Goal: Information Seeking & Learning: Learn about a topic

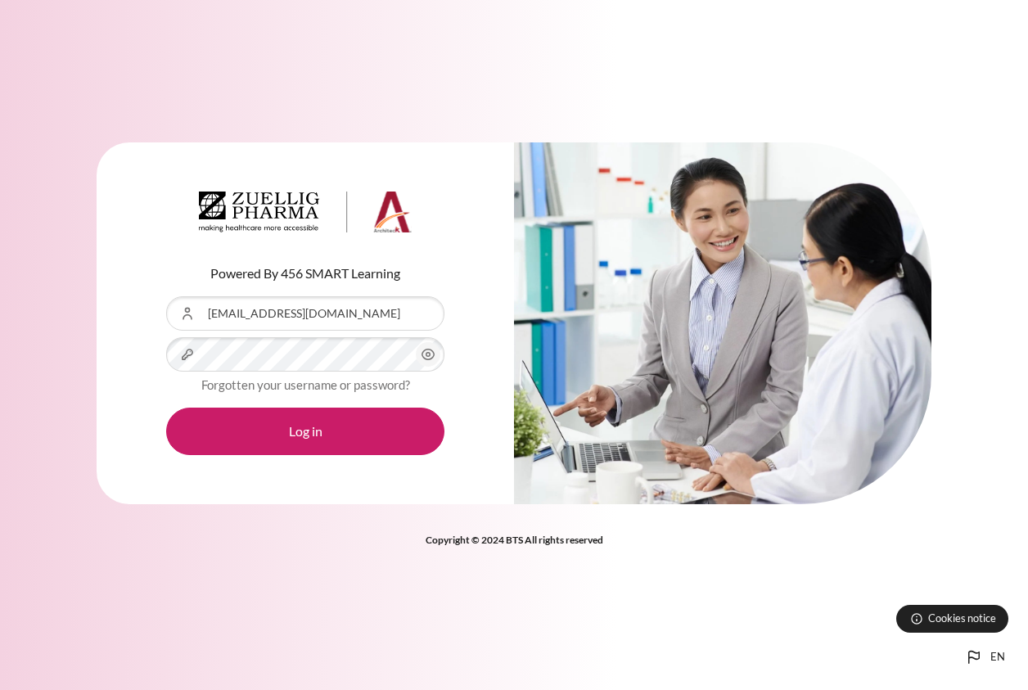
click at [166, 408] on button "Log in" at bounding box center [305, 431] width 278 height 47
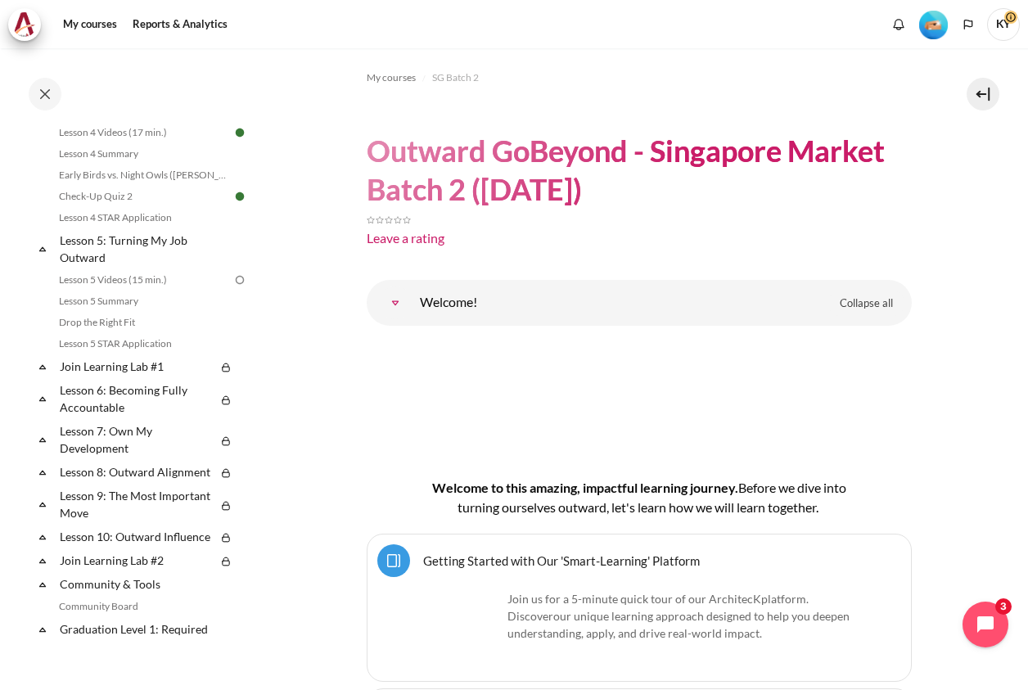
scroll to position [682, 0]
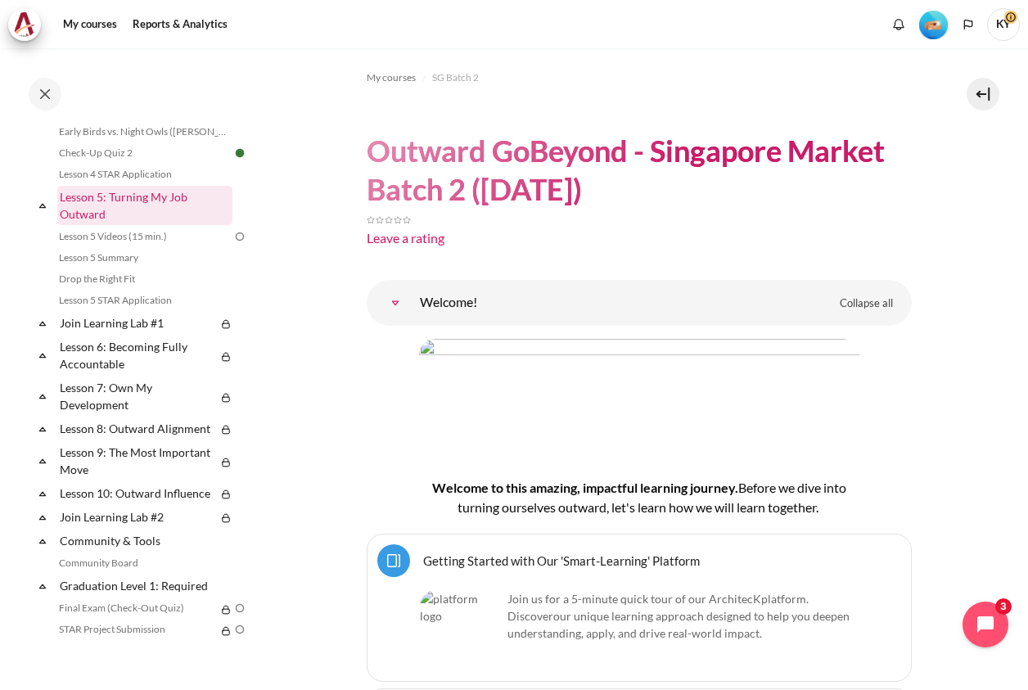
click at [120, 219] on link "Lesson 5: Turning My Job Outward" at bounding box center [144, 205] width 175 height 39
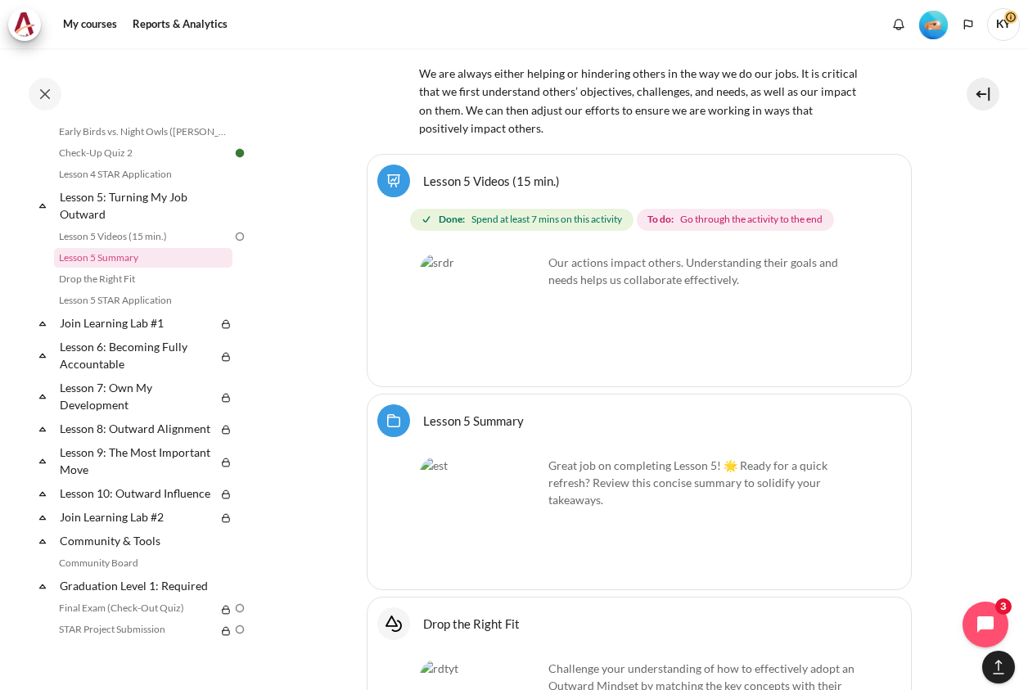
scroll to position [9241, 0]
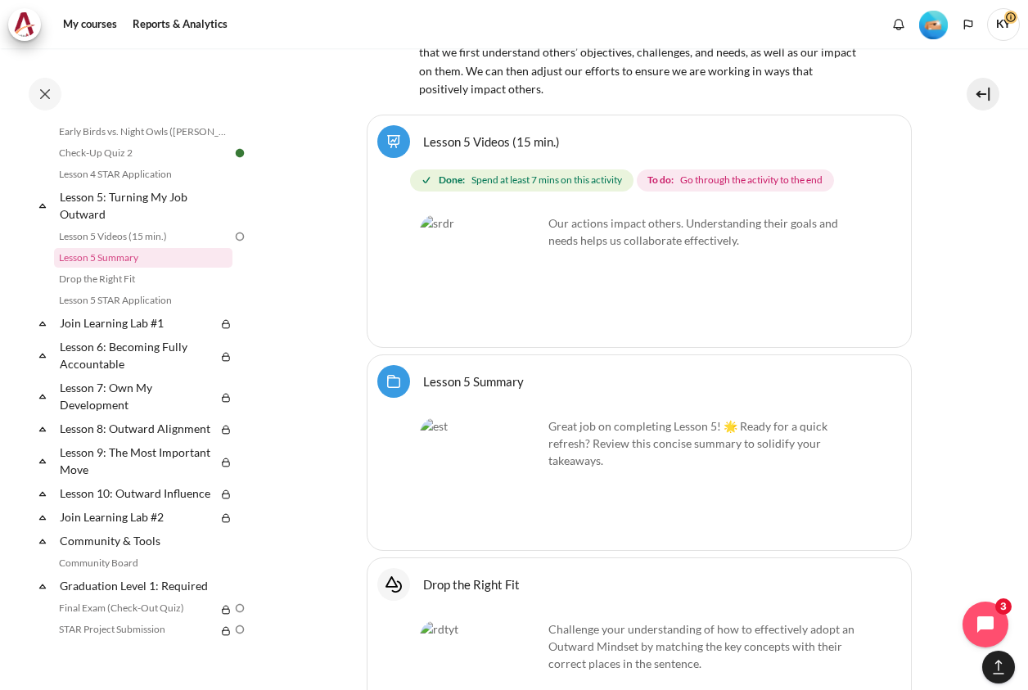
click at [484, 133] on link "Lesson 5 Videos (15 min.)" at bounding box center [491, 141] width 137 height 16
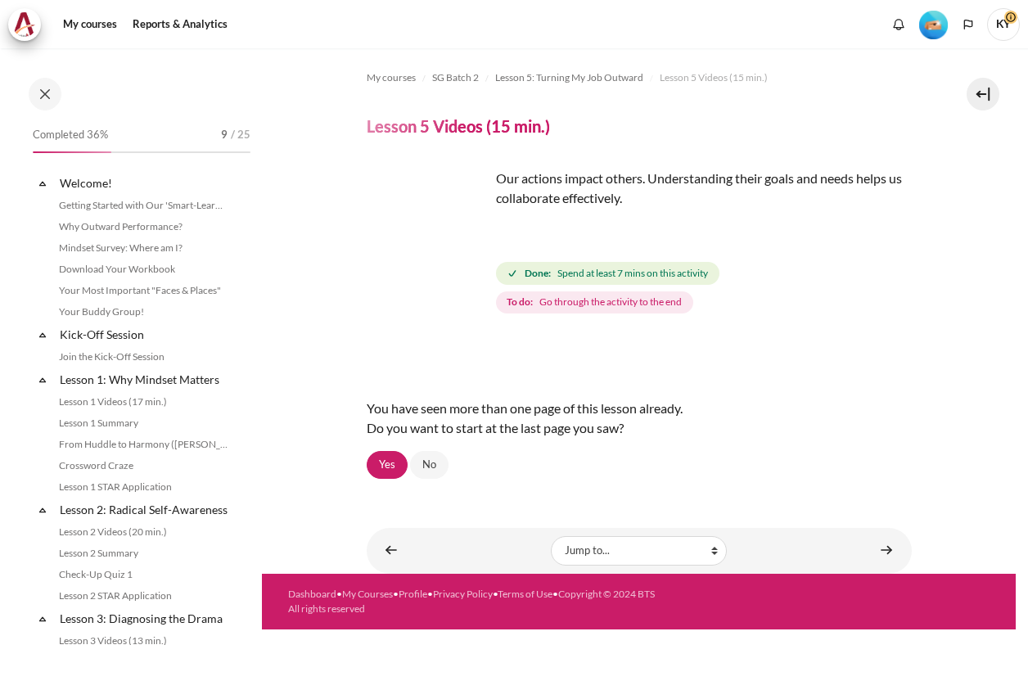
scroll to position [552, 0]
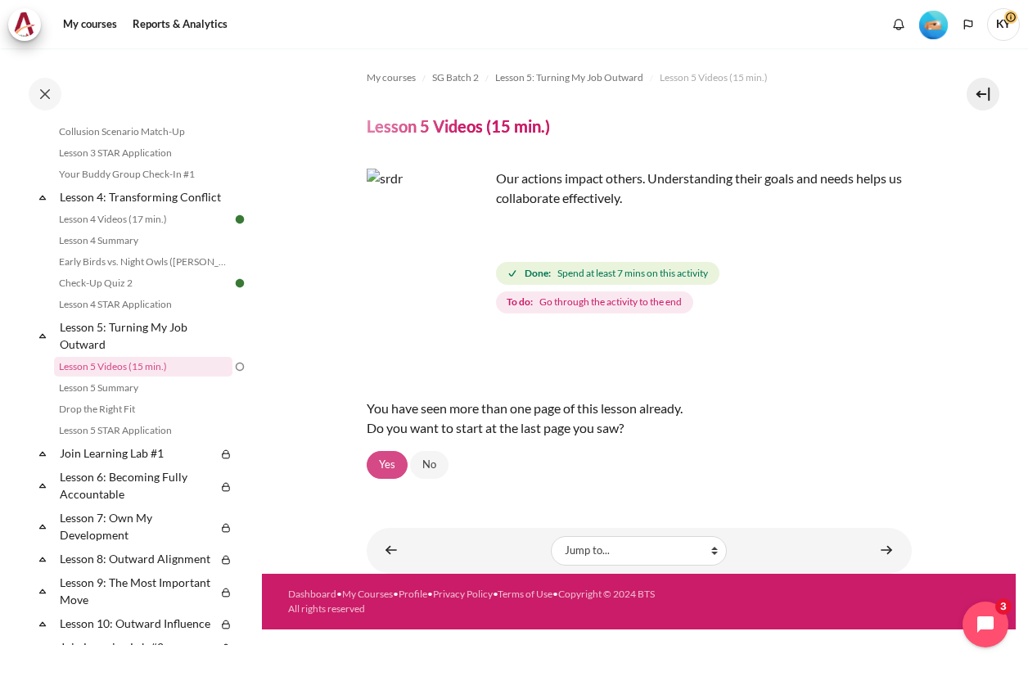
click at [390, 458] on link "Yes" at bounding box center [387, 465] width 41 height 28
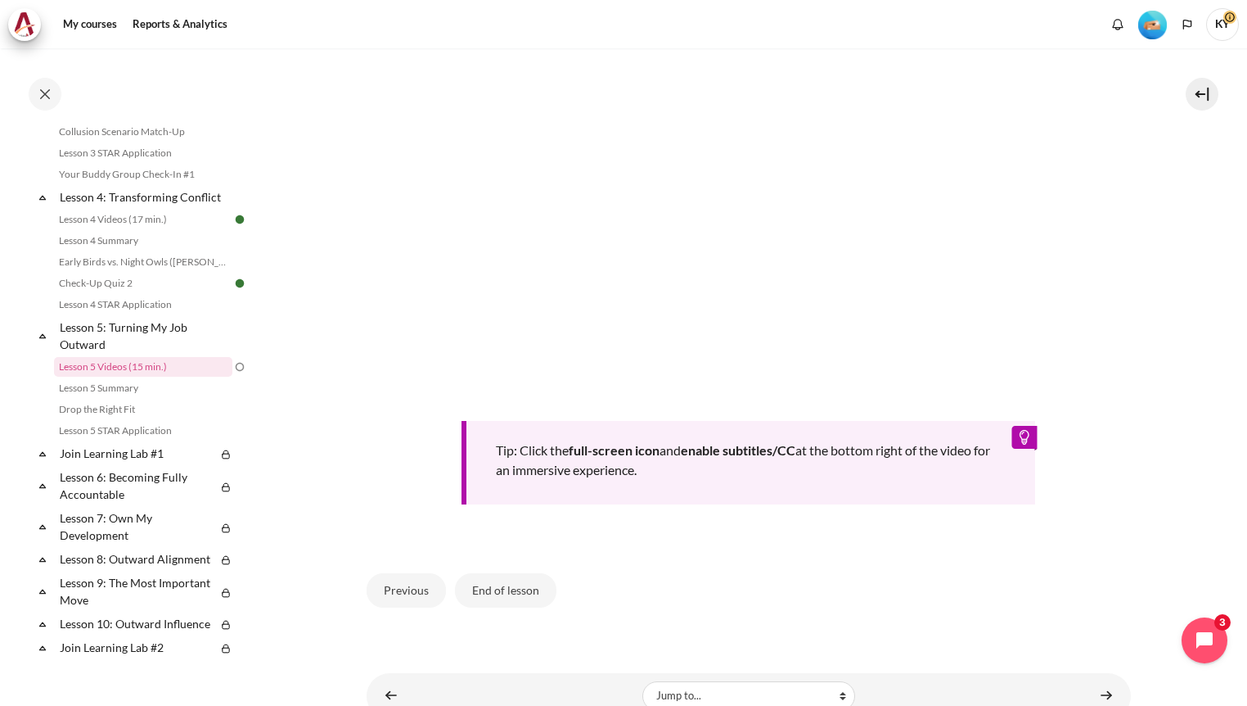
scroll to position [530, 0]
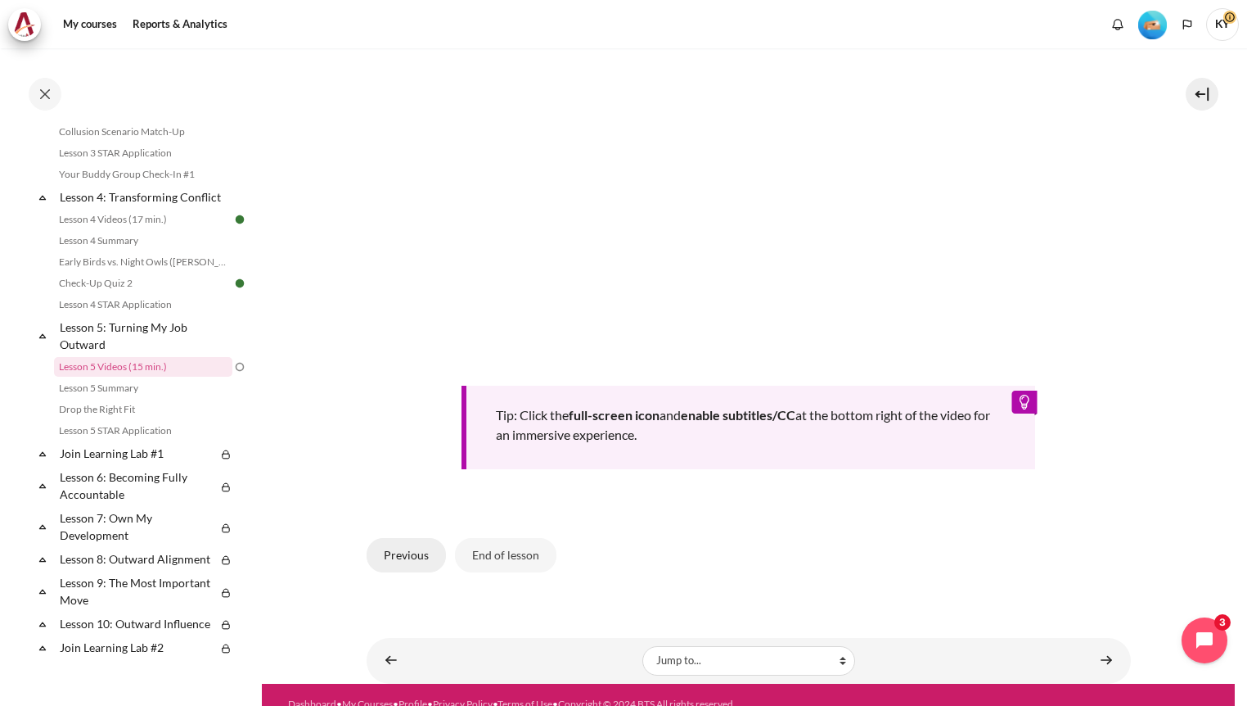
click at [427, 545] on button "Previous" at bounding box center [406, 555] width 79 height 34
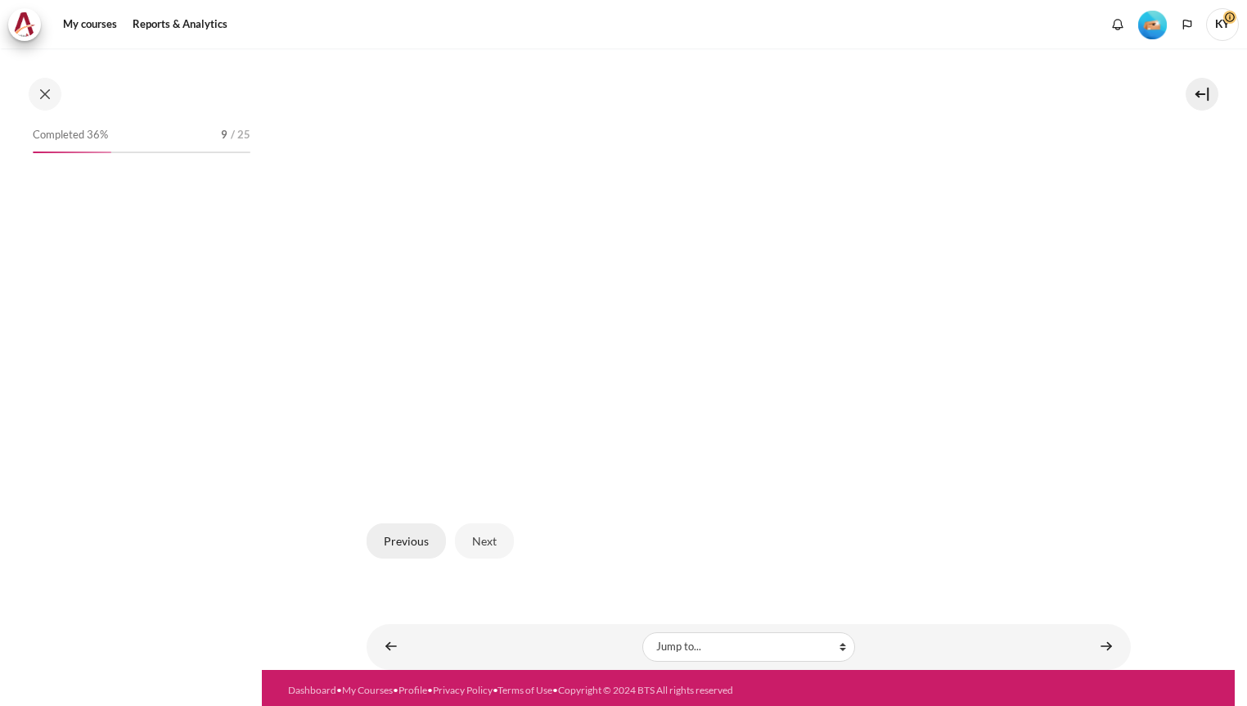
scroll to position [543, 0]
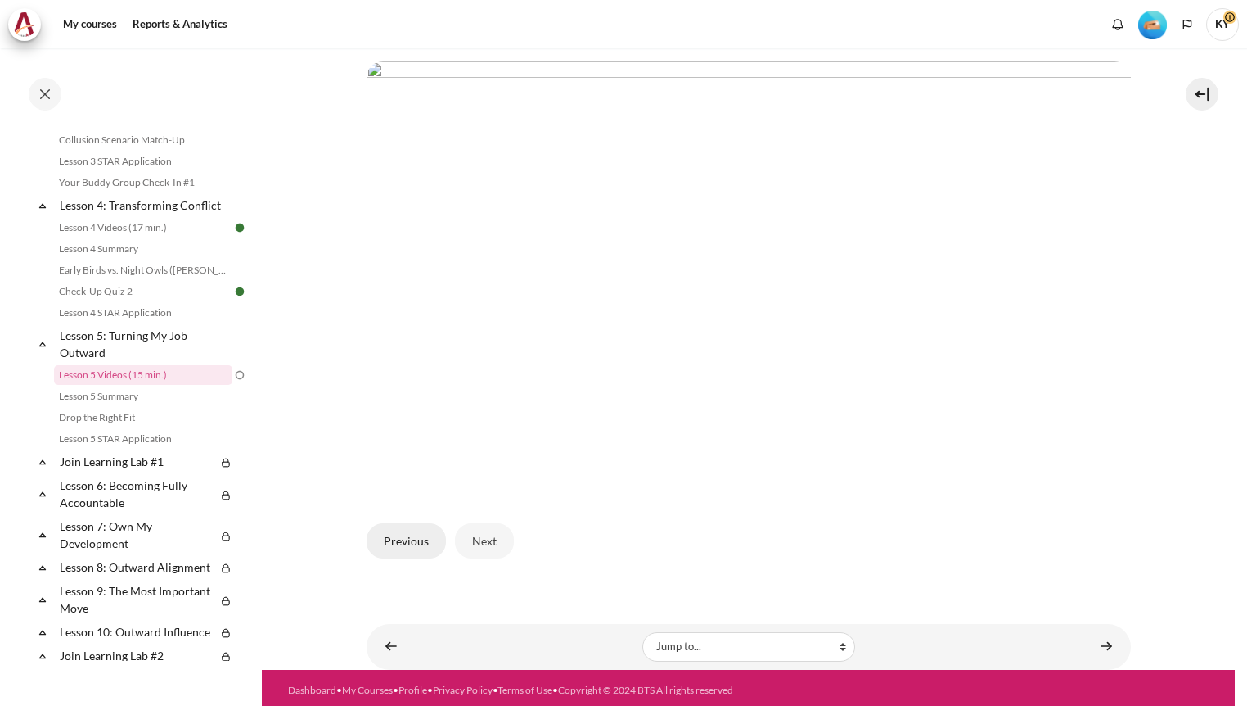
click at [404, 531] on button "Previous" at bounding box center [406, 540] width 79 height 34
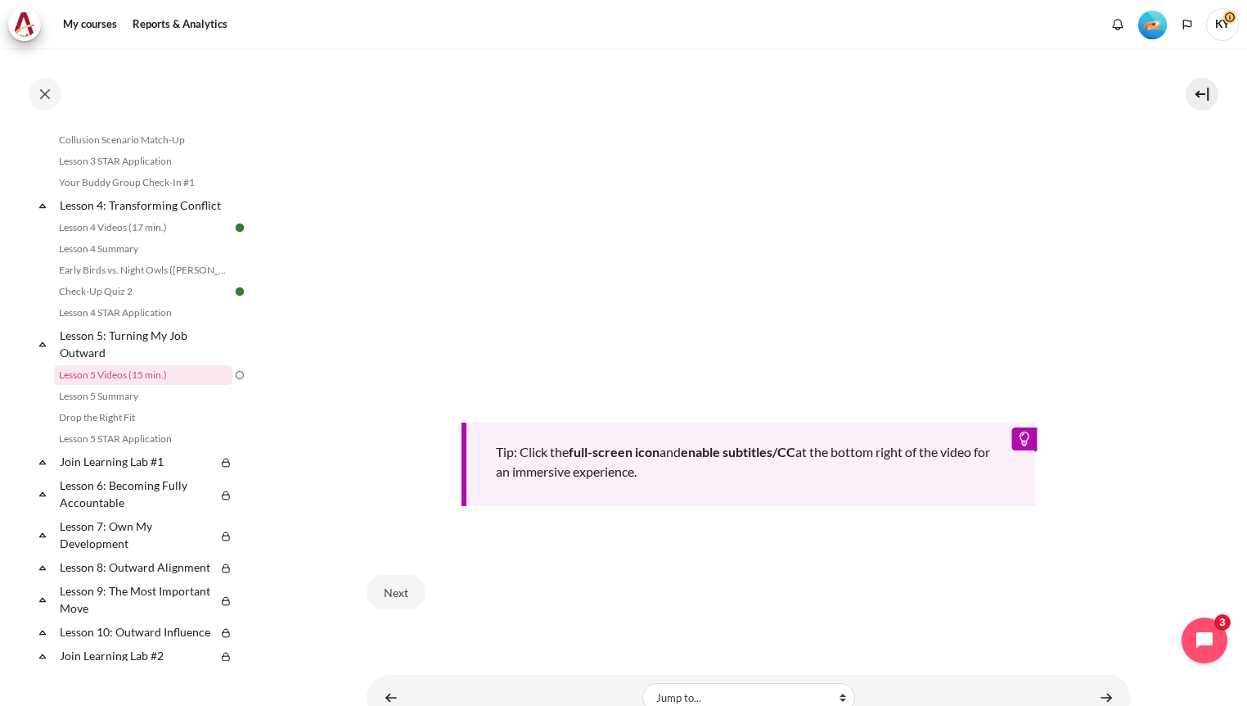
scroll to position [574, 0]
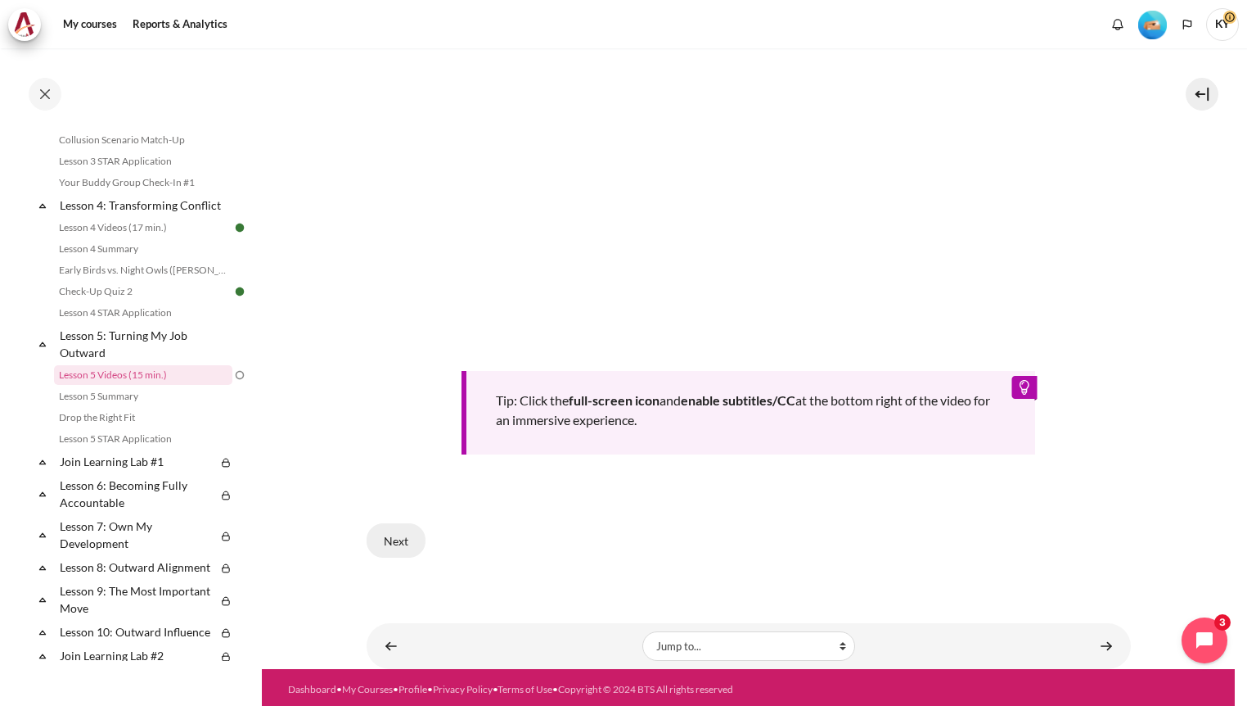
click at [392, 530] on button "Next" at bounding box center [396, 540] width 59 height 34
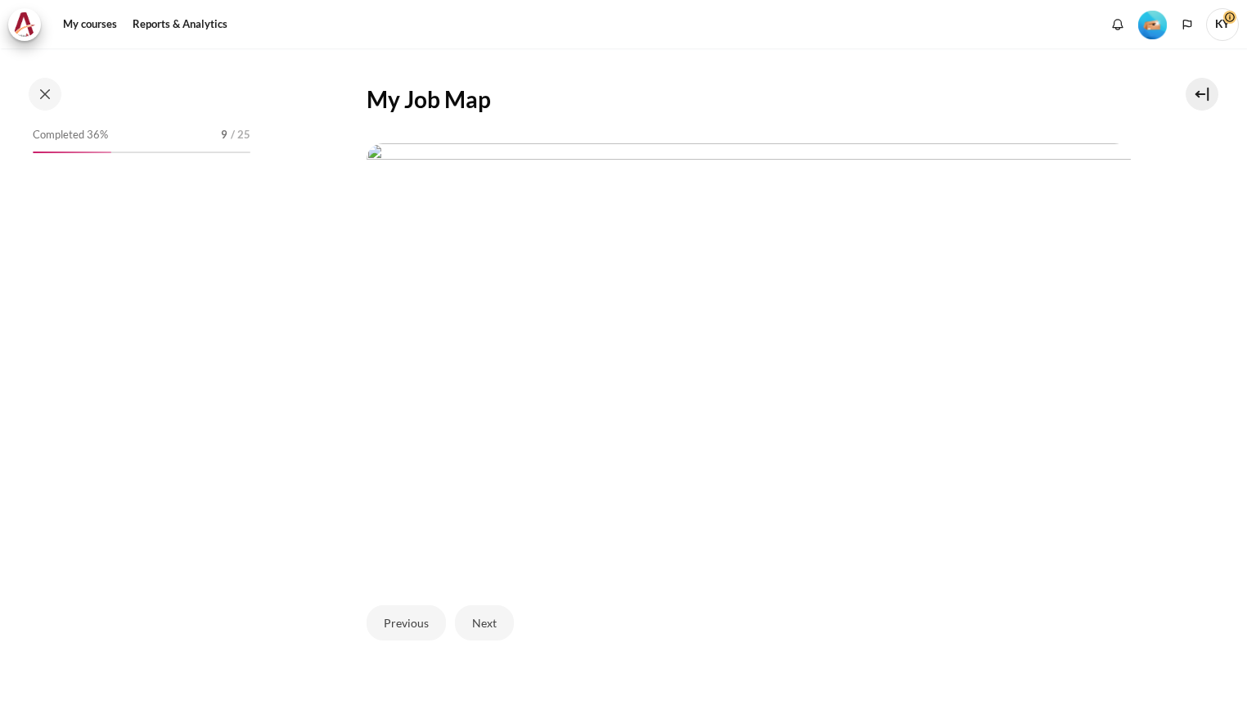
scroll to position [543, 0]
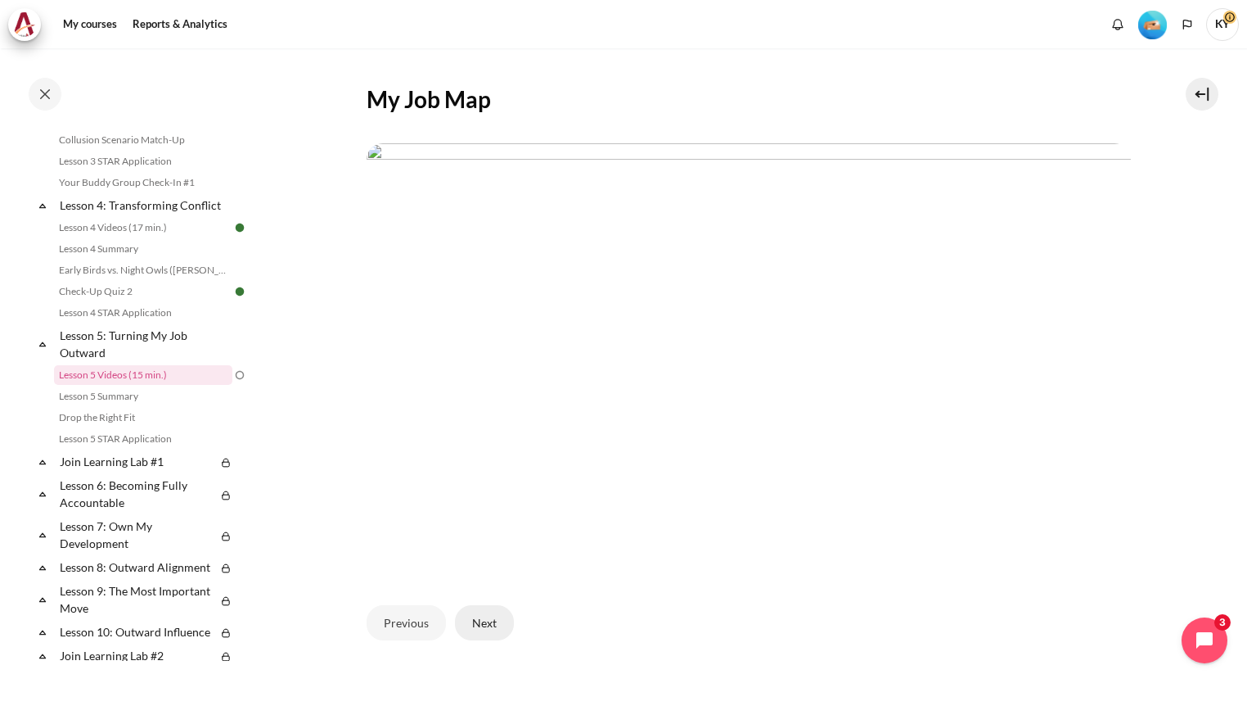
click at [491, 610] on button "Next" at bounding box center [484, 622] width 59 height 34
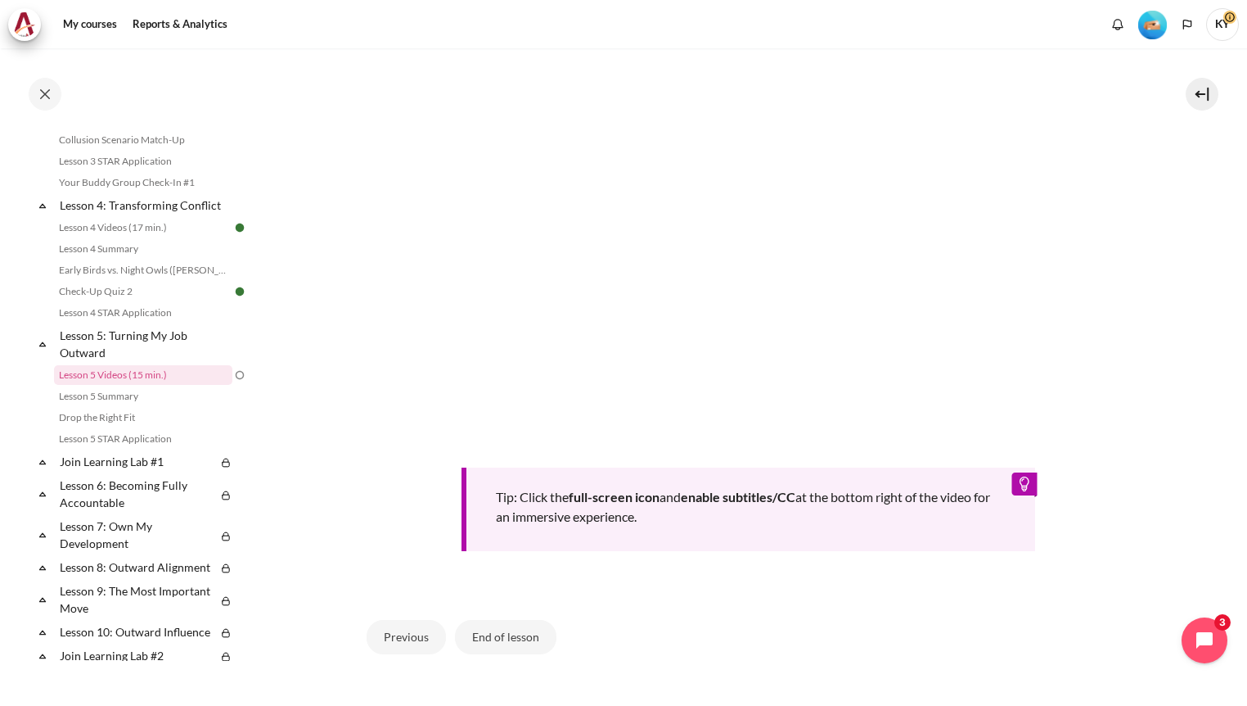
scroll to position [543, 0]
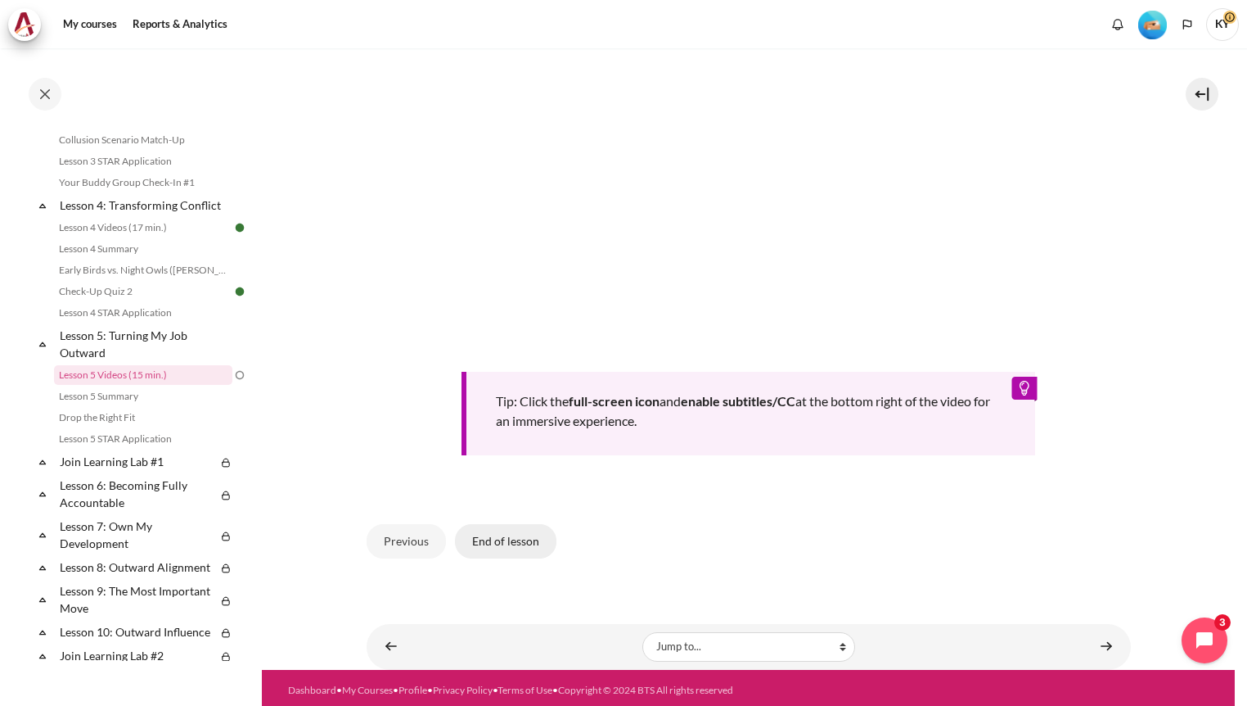
click at [510, 535] on button "End of lesson" at bounding box center [505, 541] width 101 height 34
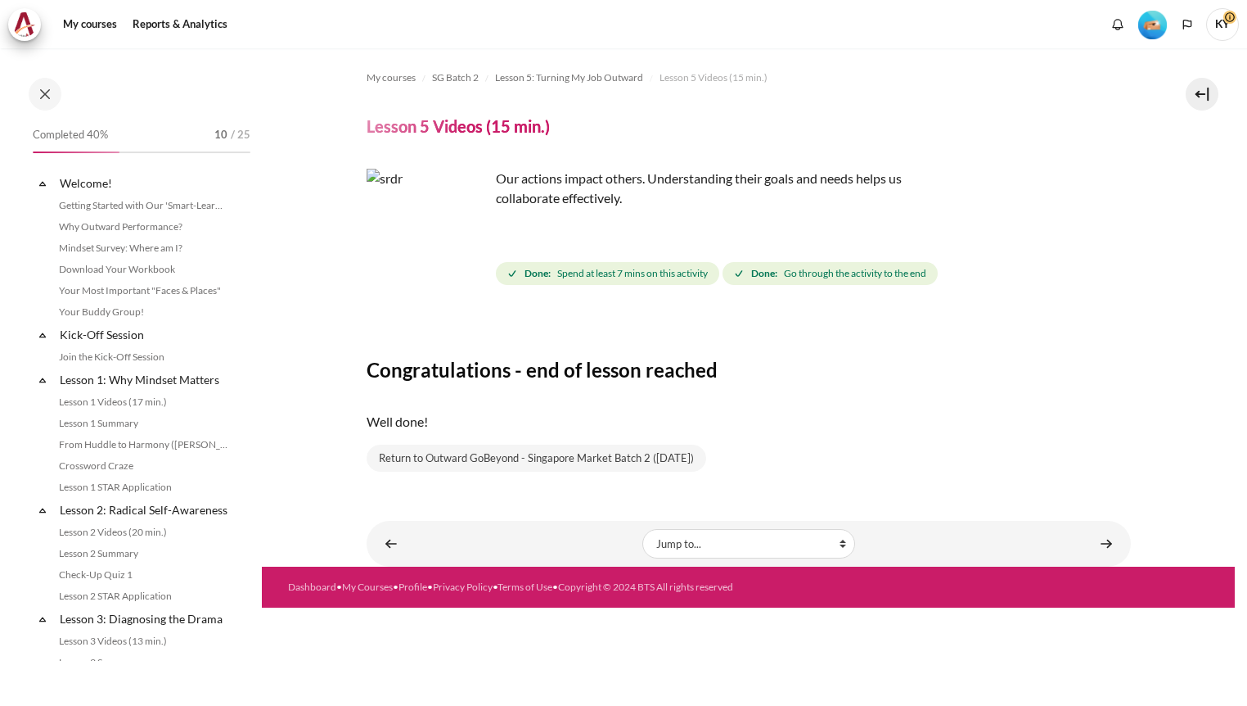
scroll to position [543, 0]
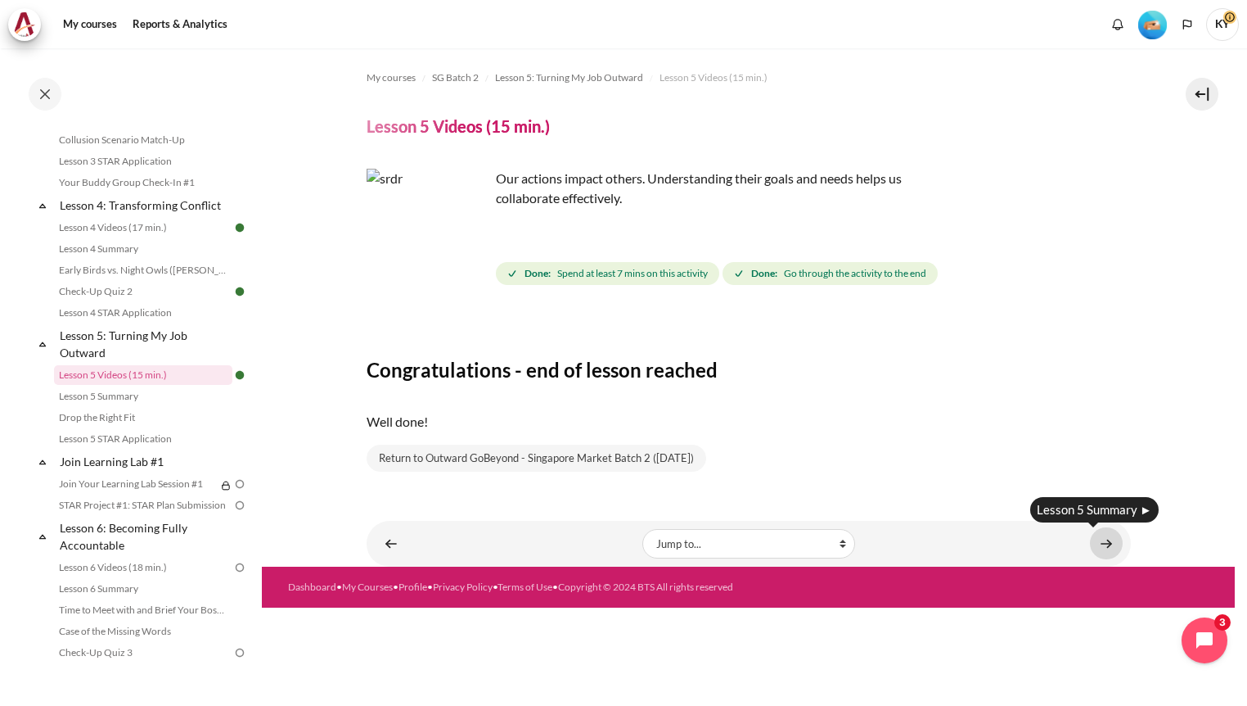
click at [1107, 552] on link "Content" at bounding box center [1106, 543] width 33 height 32
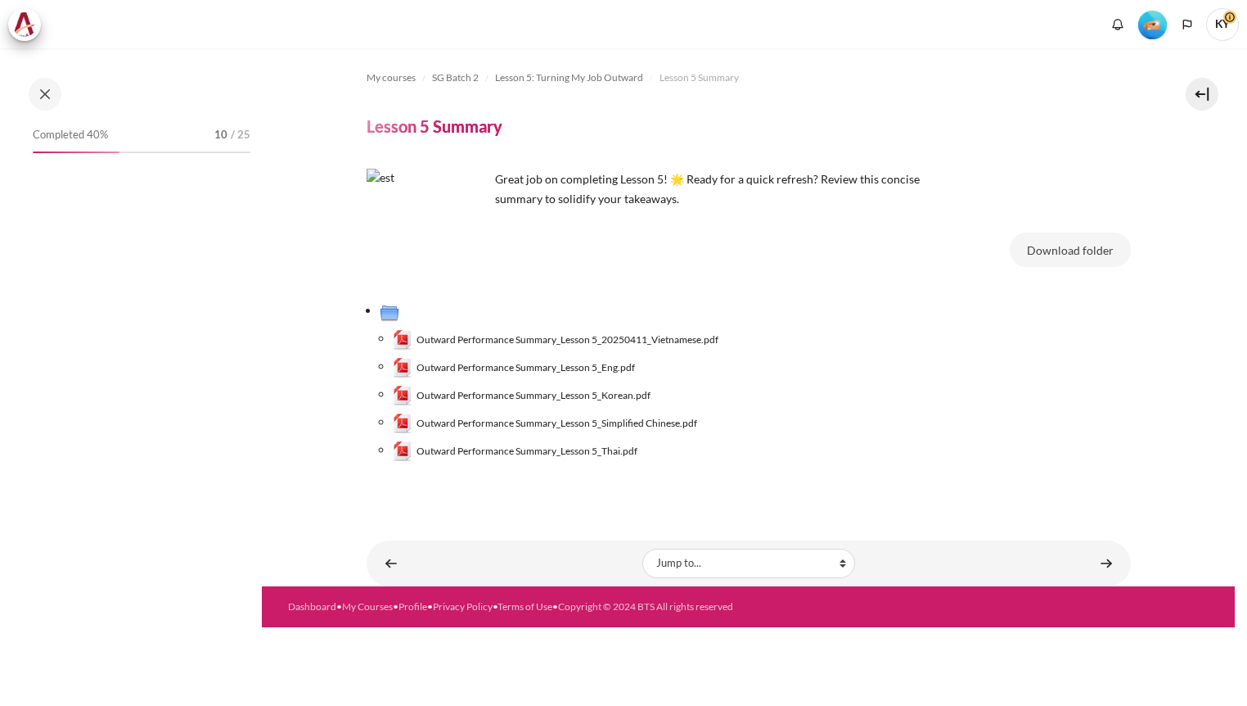
click at [598, 358] on link "Outward Performance Summary_Lesson 5_Eng.pdf" at bounding box center [514, 368] width 243 height 20
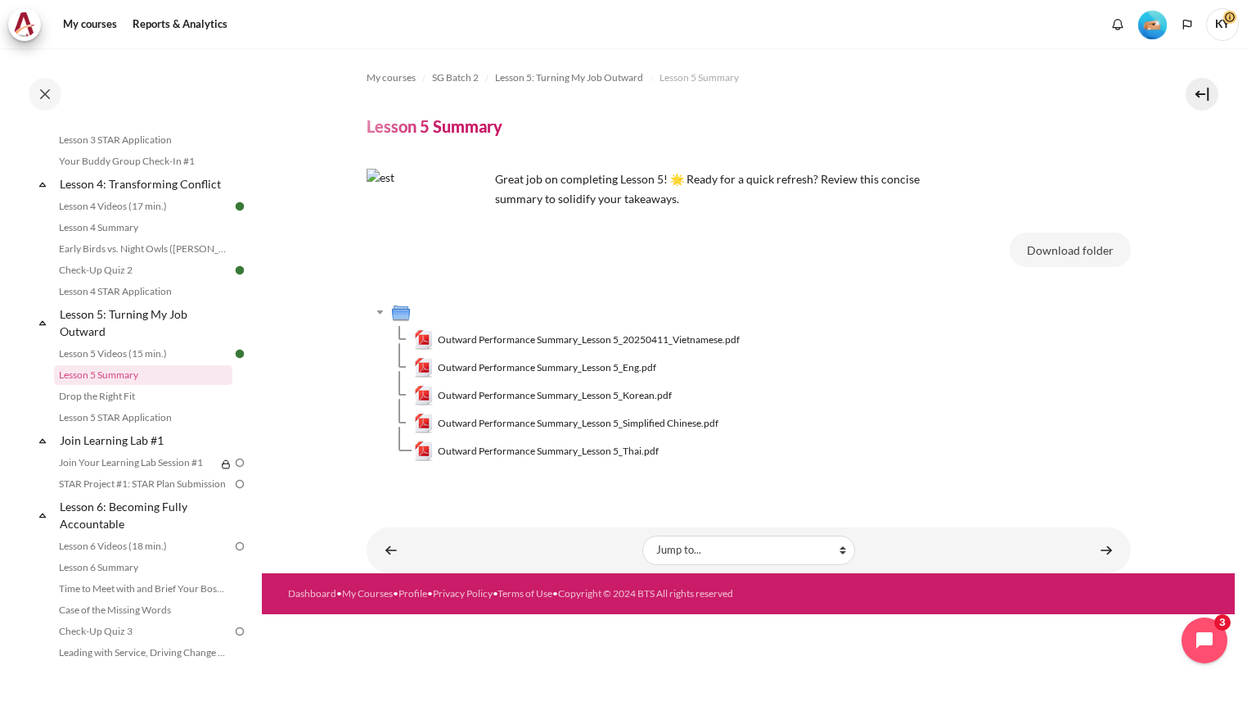
scroll to position [565, 0]
click at [1104, 547] on link "Content" at bounding box center [1106, 550] width 33 height 32
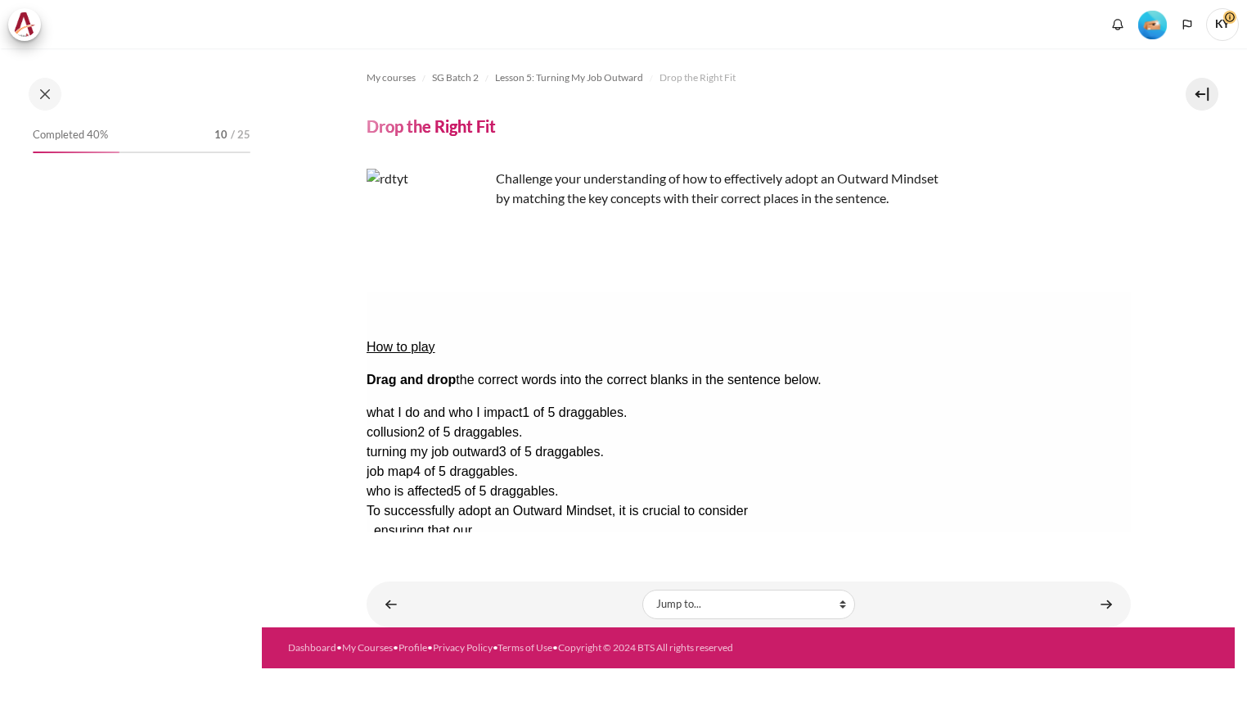
scroll to position [586, 0]
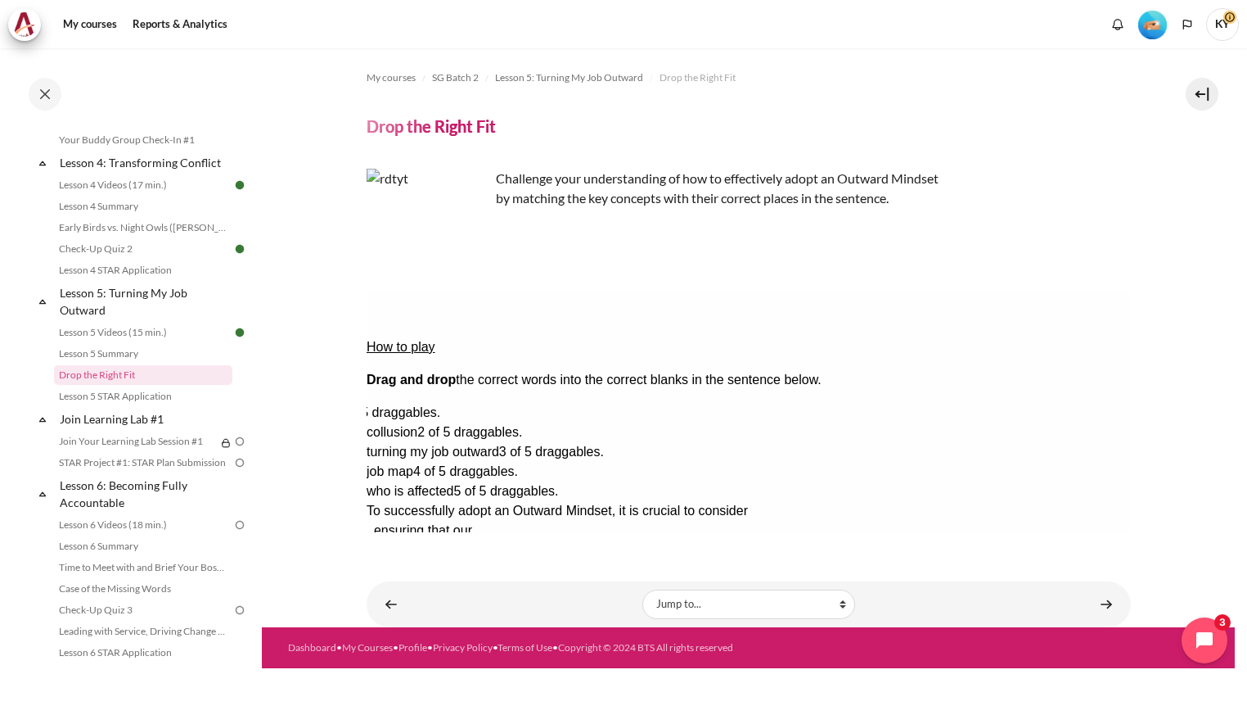
drag, startPoint x: 1083, startPoint y: 360, endPoint x: 890, endPoint y: 354, distance: 193.2
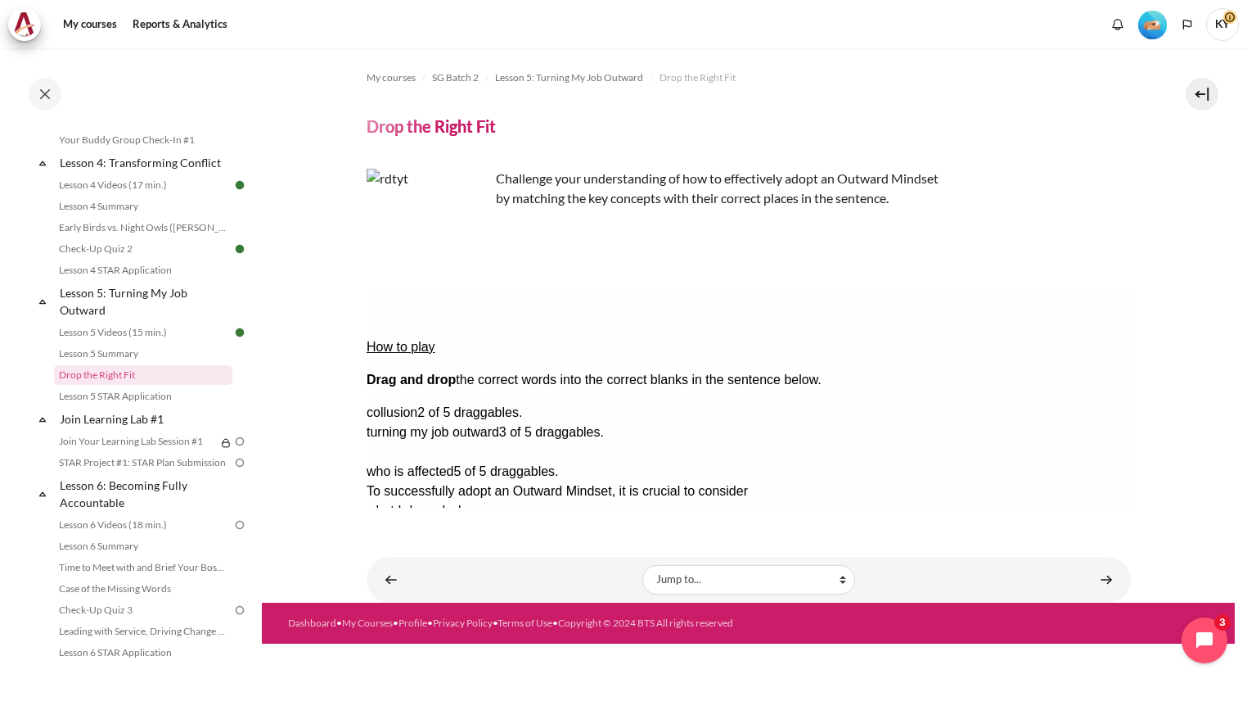
drag, startPoint x: 988, startPoint y: 411, endPoint x: 474, endPoint y: 385, distance: 514.7
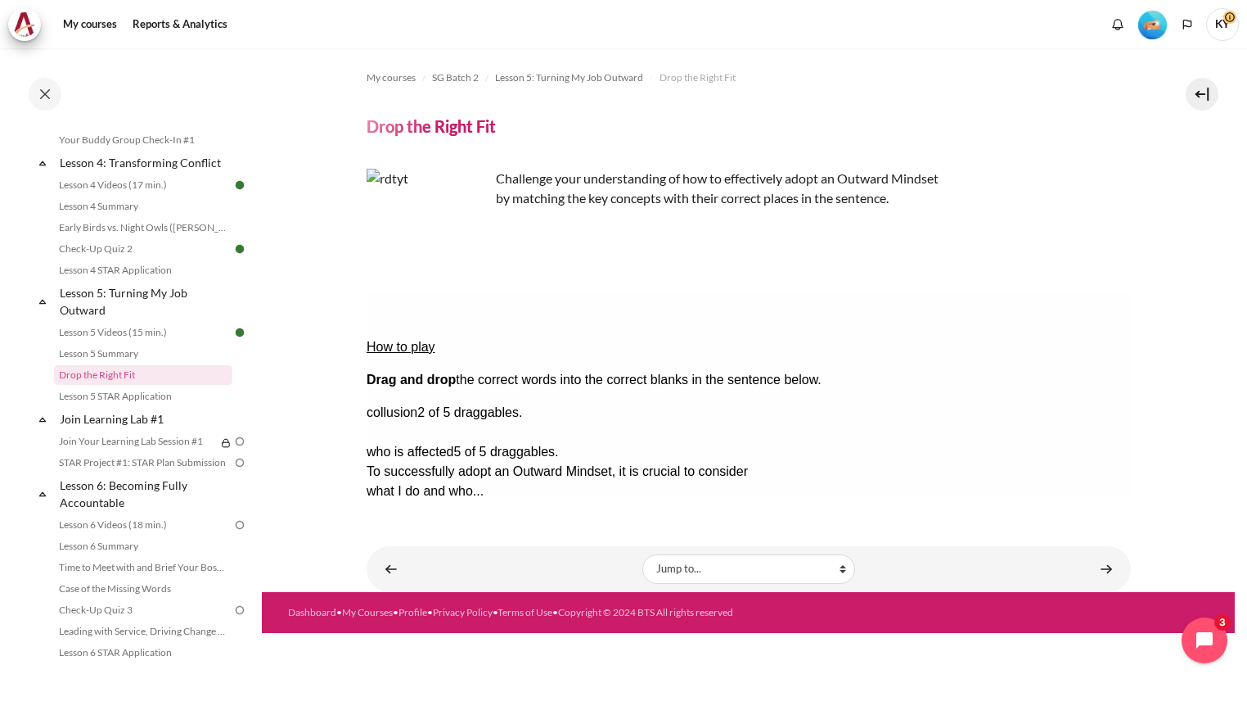
drag, startPoint x: 1098, startPoint y: 390, endPoint x: 511, endPoint y: 409, distance: 588.0
drag, startPoint x: 1066, startPoint y: 395, endPoint x: 778, endPoint y: 409, distance: 288.5
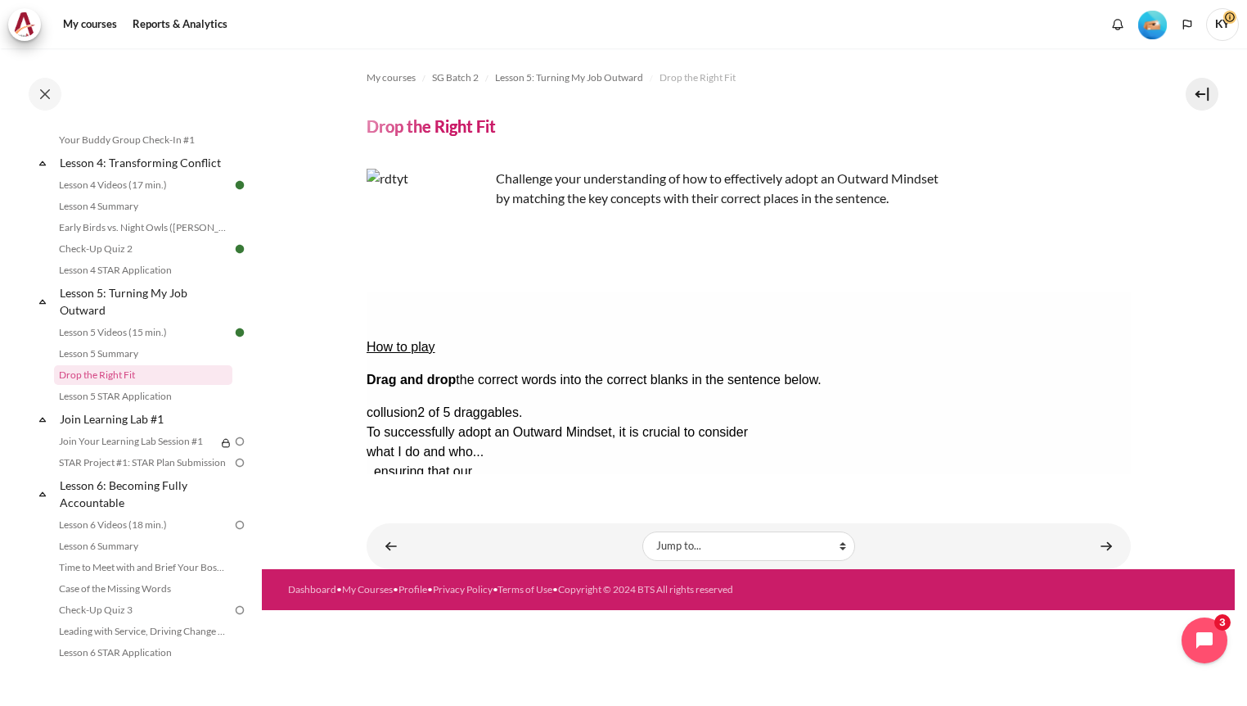
click at [399, 601] on button "Check Check the answers. The responses will be marked as correct, incorrect, or…" at bounding box center [388, 609] width 44 height 17
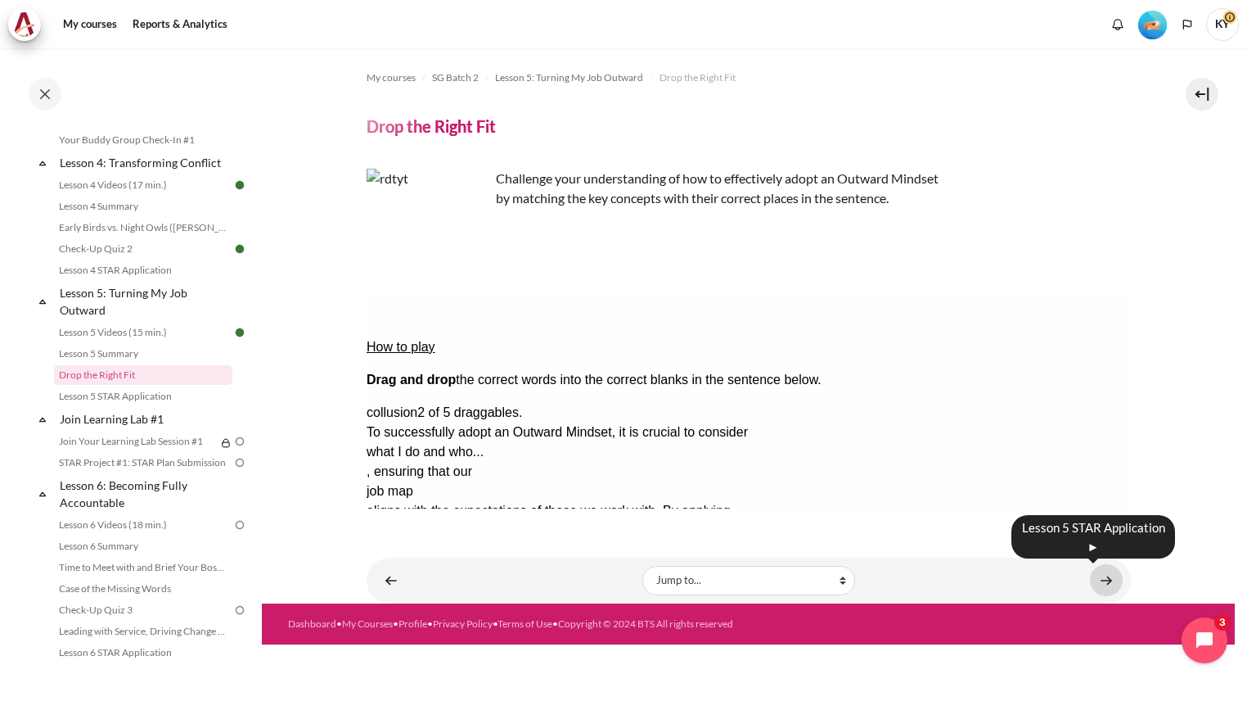
click at [1103, 584] on link "Content" at bounding box center [1106, 580] width 33 height 32
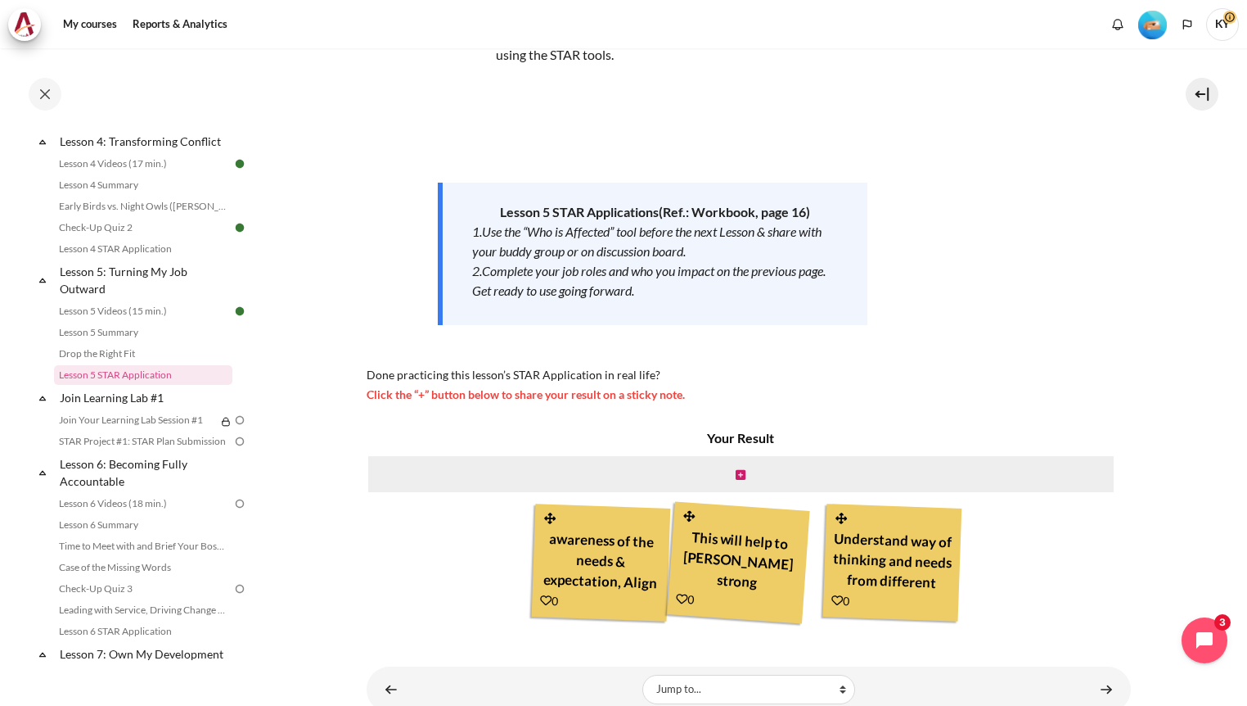
scroll to position [184, 0]
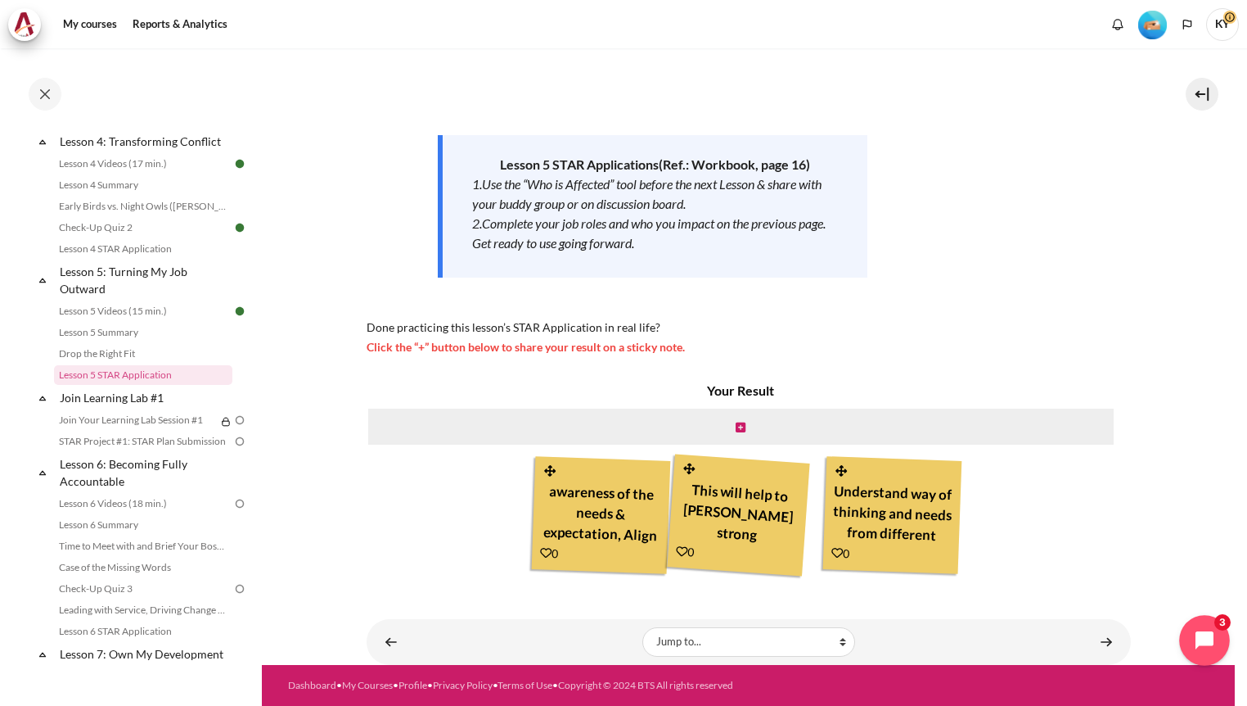
click at [1207, 639] on icon "Open chat widget" at bounding box center [1214, 640] width 25 height 25
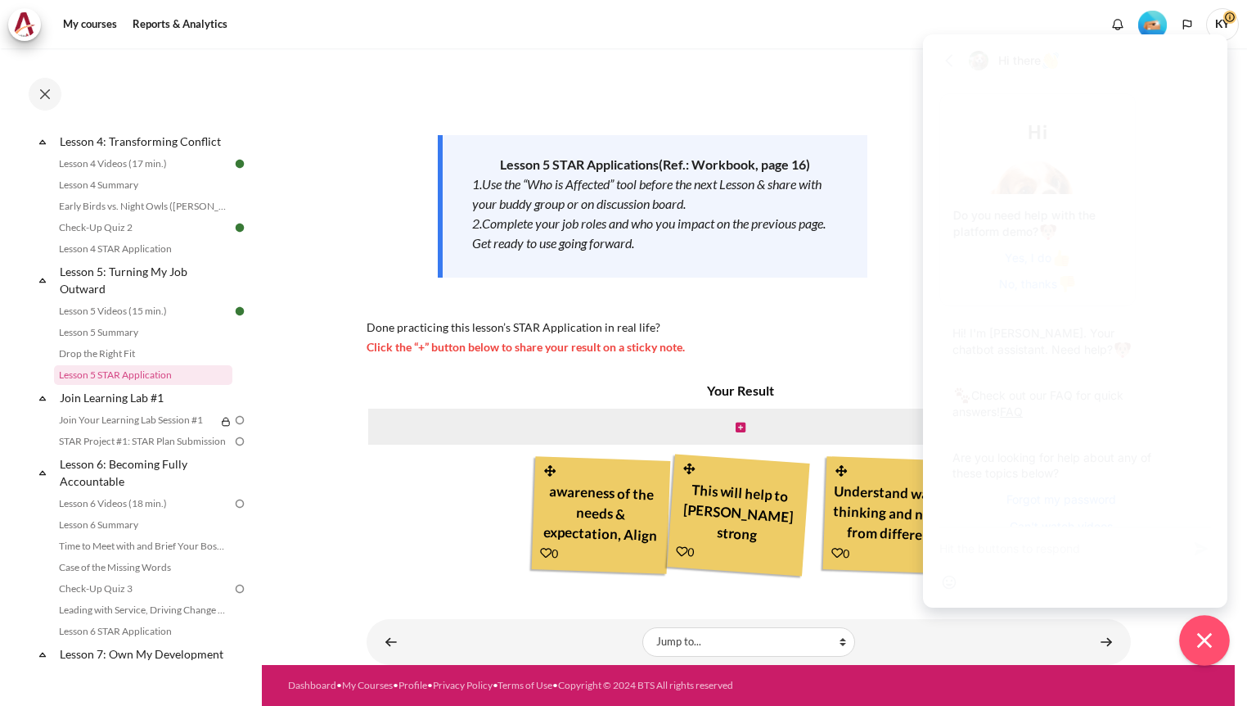
scroll to position [732, 0]
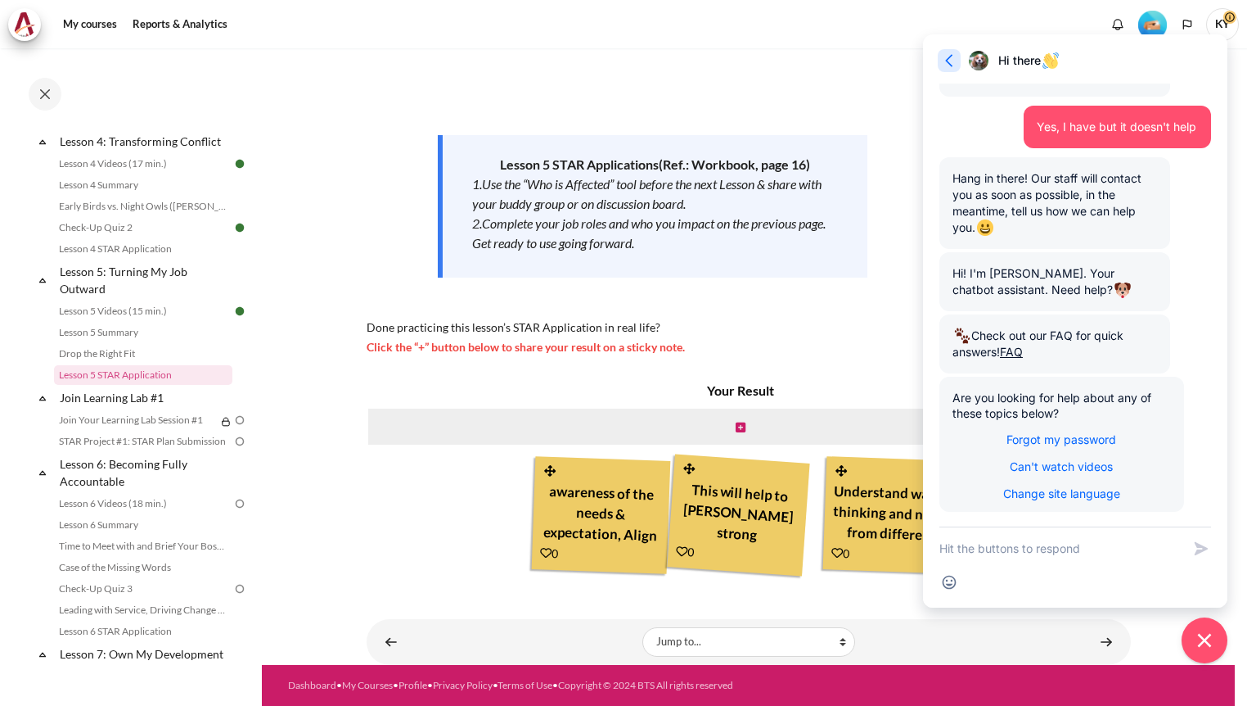
click at [950, 62] on icon "button" at bounding box center [949, 60] width 16 height 16
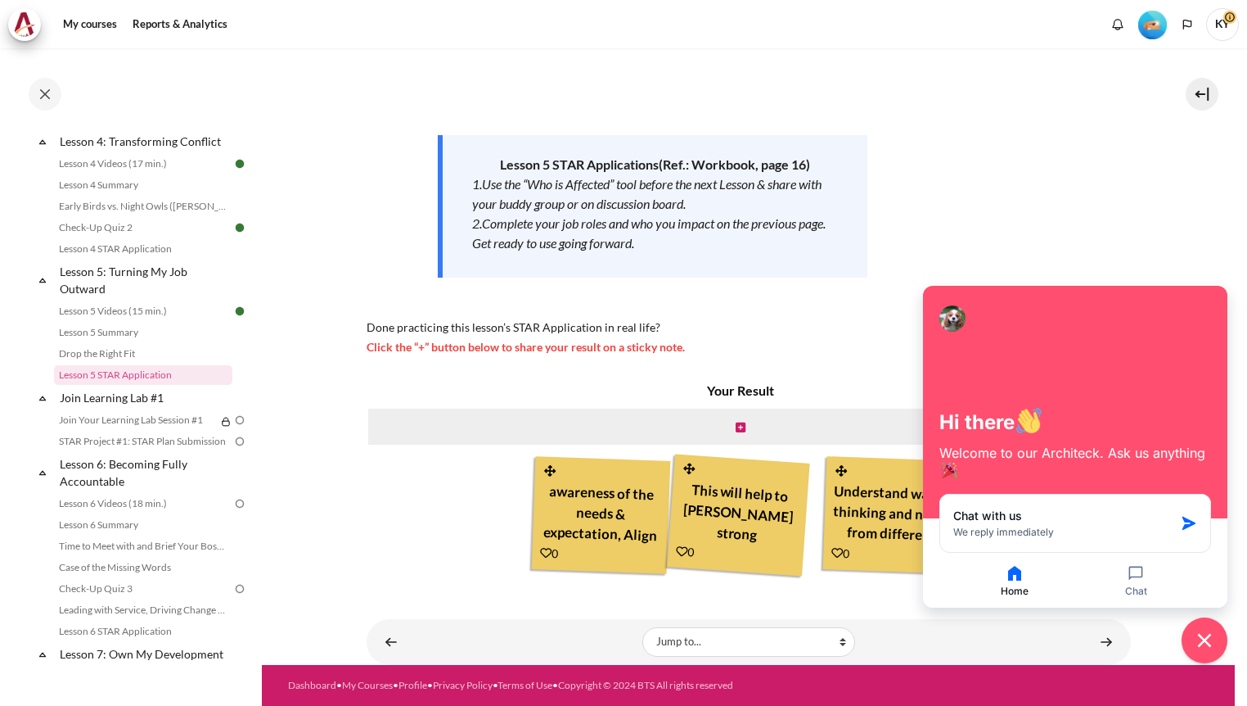
click at [1186, 234] on section "My courses SG Batch 2 Lesson 5: Turning My Job Outward Lesson 5 STAR Applicatio…" at bounding box center [748, 264] width 973 height 800
click at [1210, 633] on icon "Close chat widget" at bounding box center [1205, 640] width 25 height 25
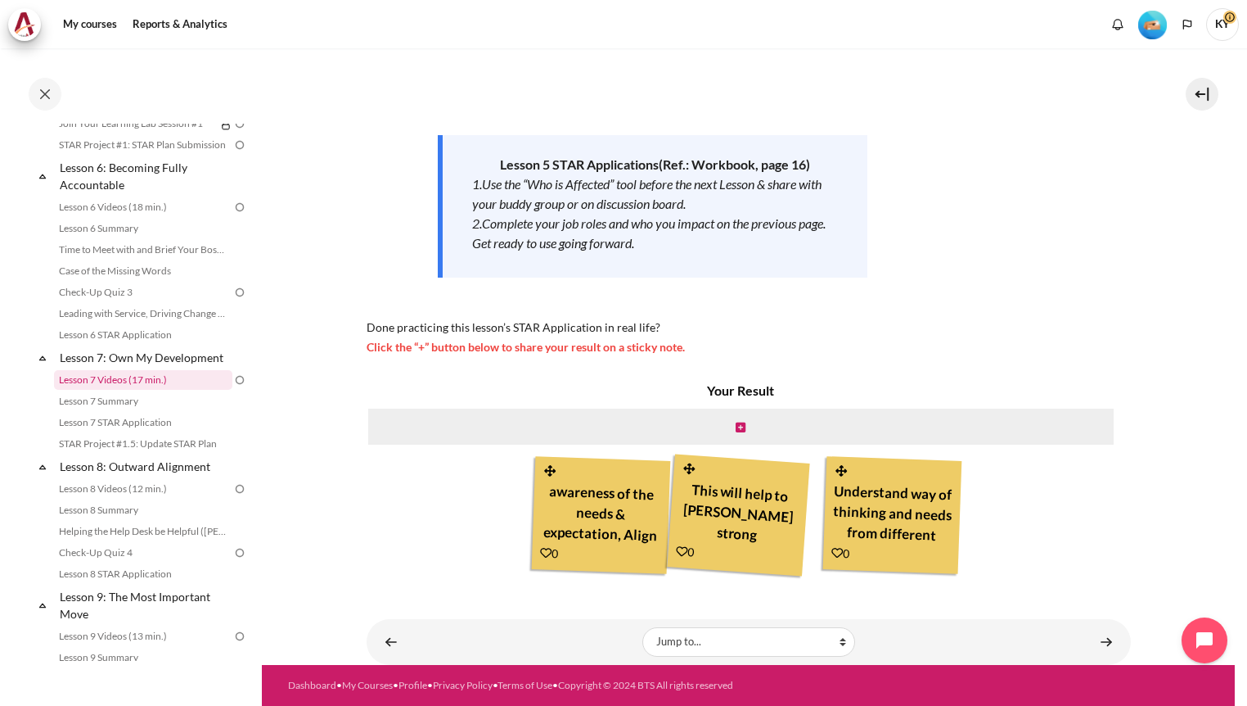
scroll to position [631, 0]
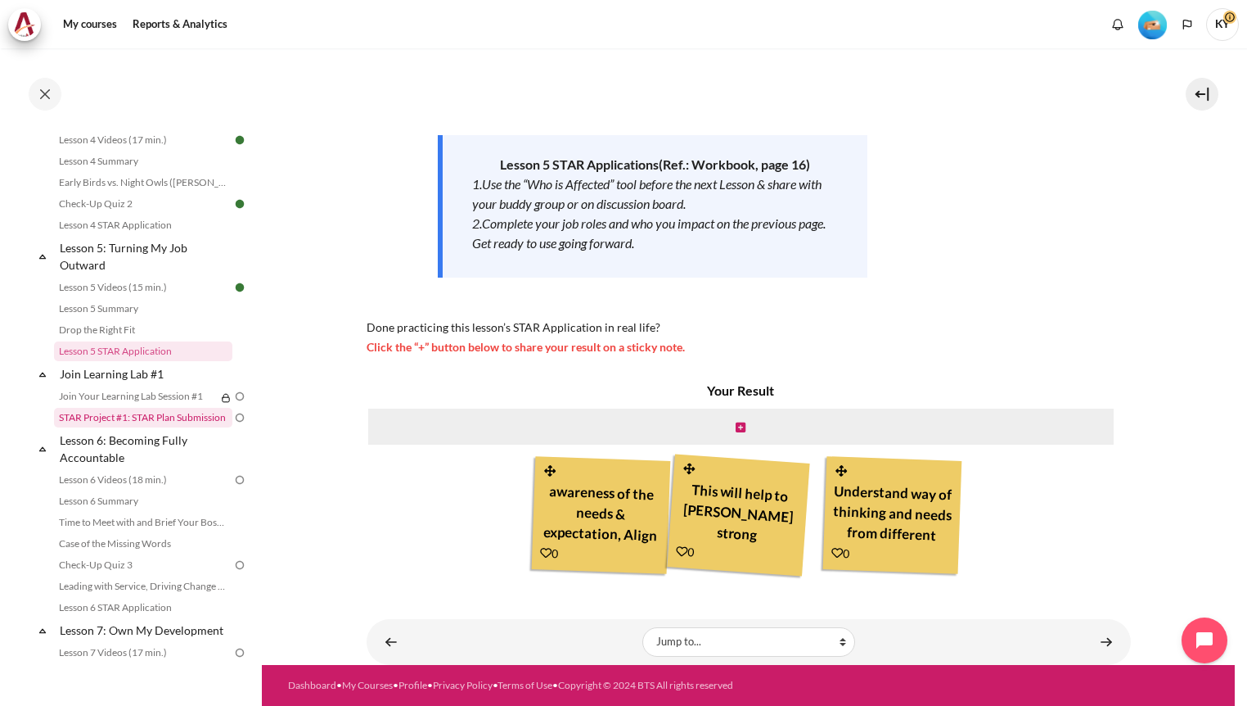
click at [178, 427] on link "STAR Project #1: STAR Plan Submission" at bounding box center [143, 418] width 178 height 20
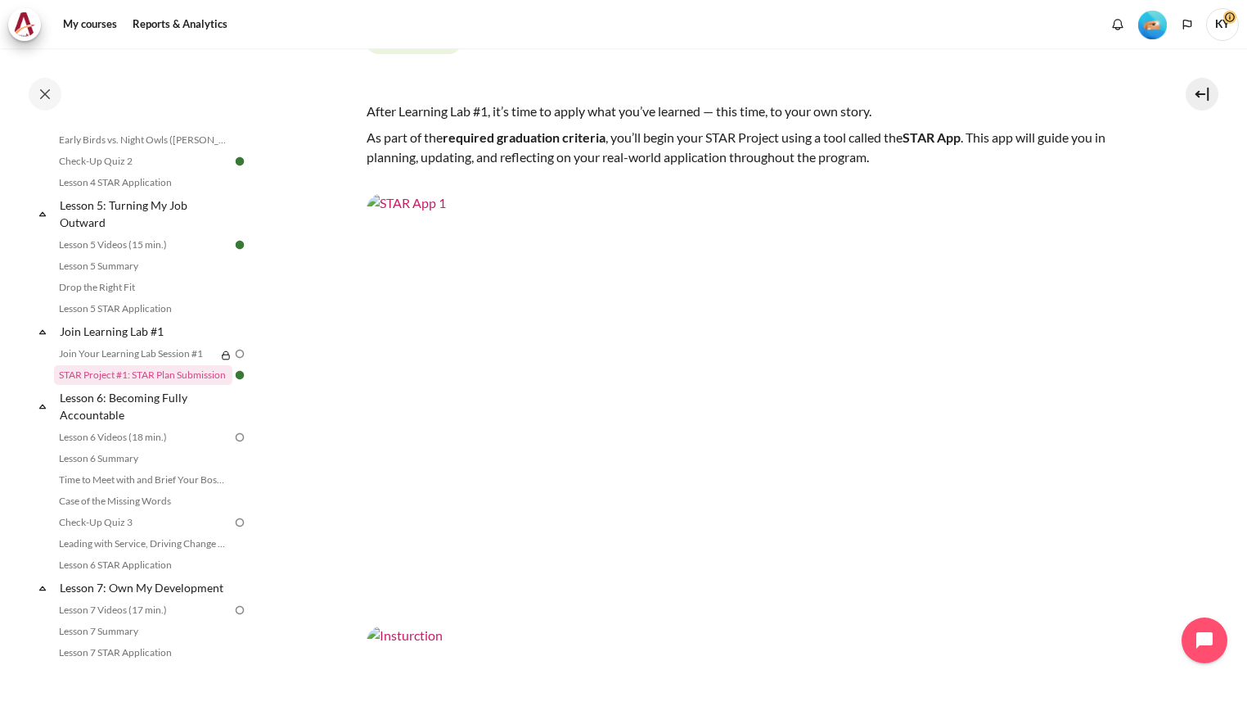
scroll to position [137, 0]
click at [733, 341] on img "Content" at bounding box center [749, 406] width 764 height 430
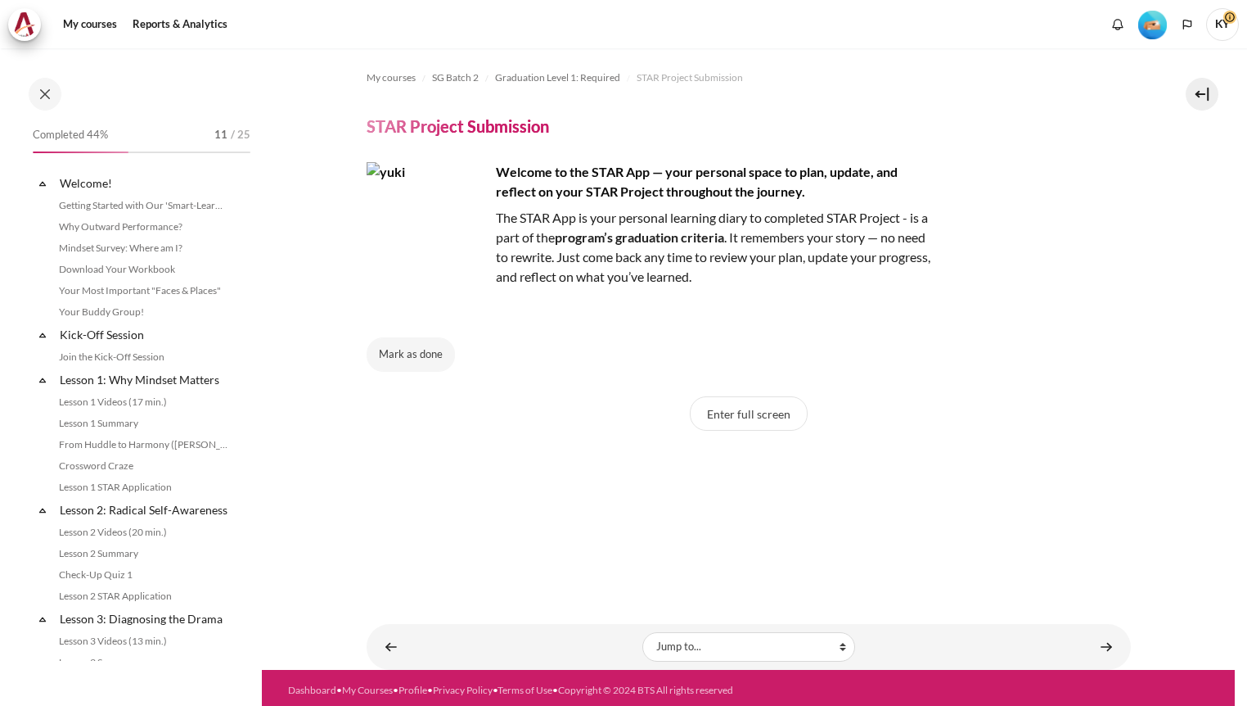
scroll to position [1450, 0]
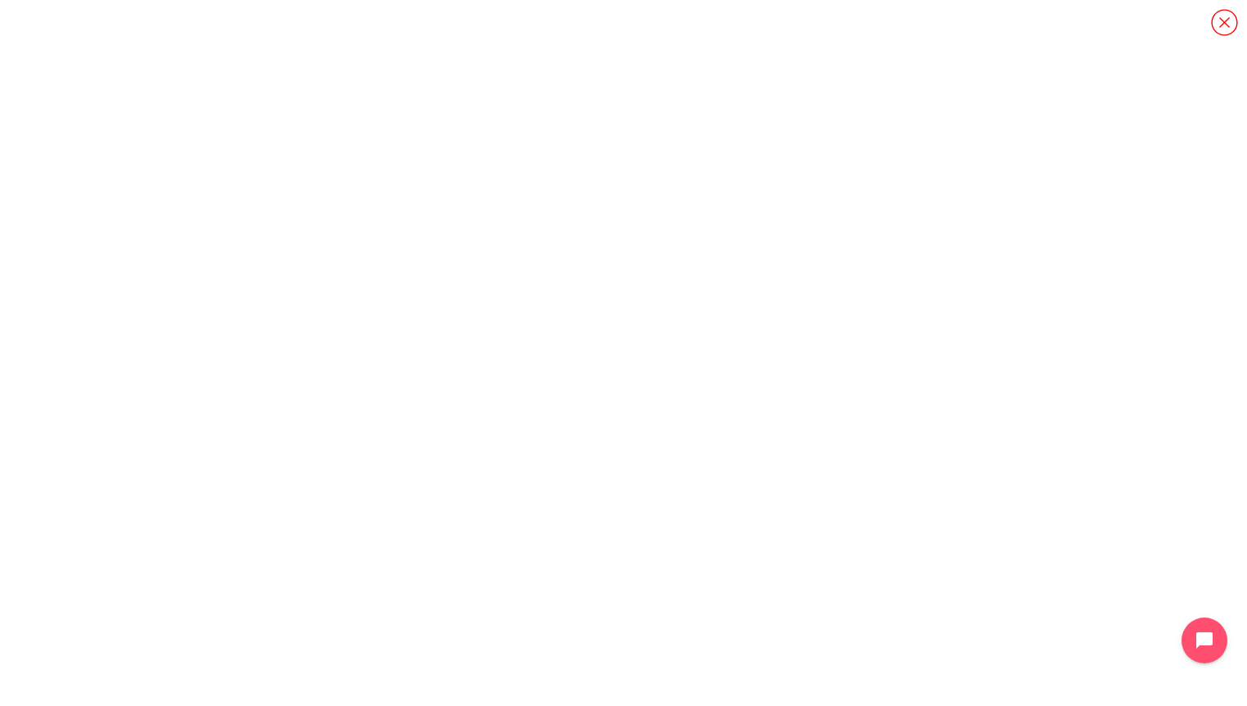
click at [1229, 27] on icon "Content" at bounding box center [1224, 22] width 26 height 26
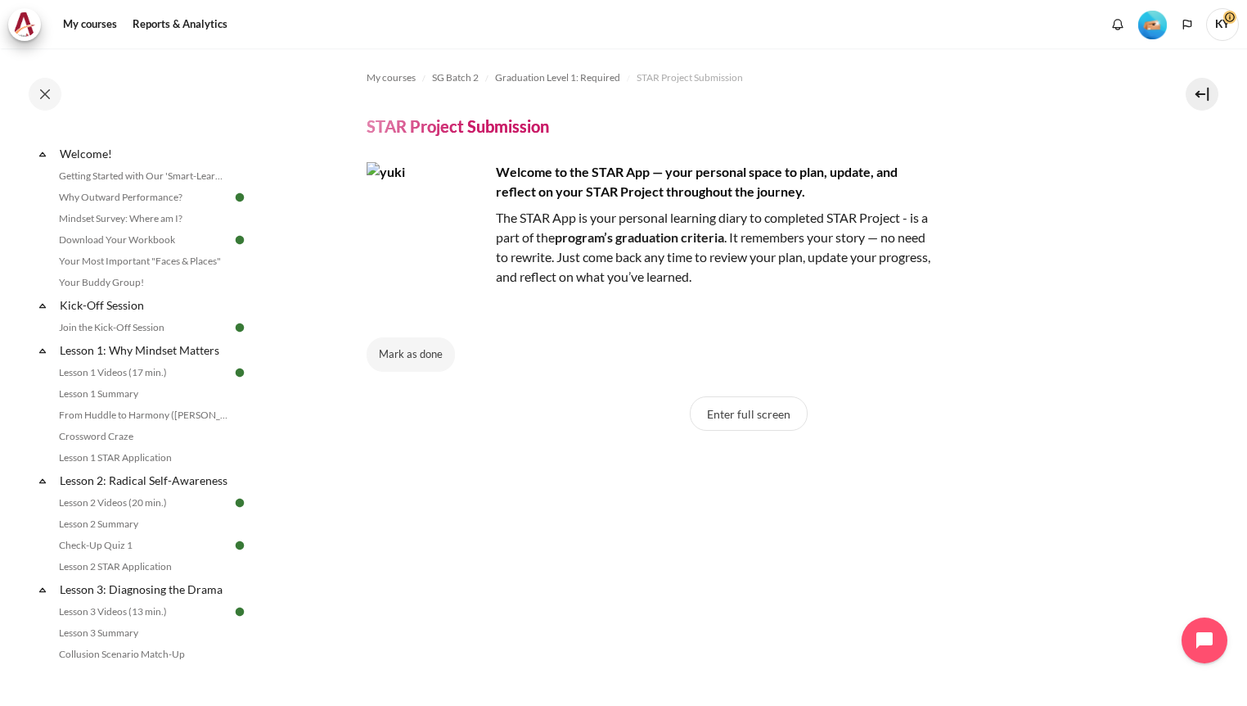
scroll to position [0, 0]
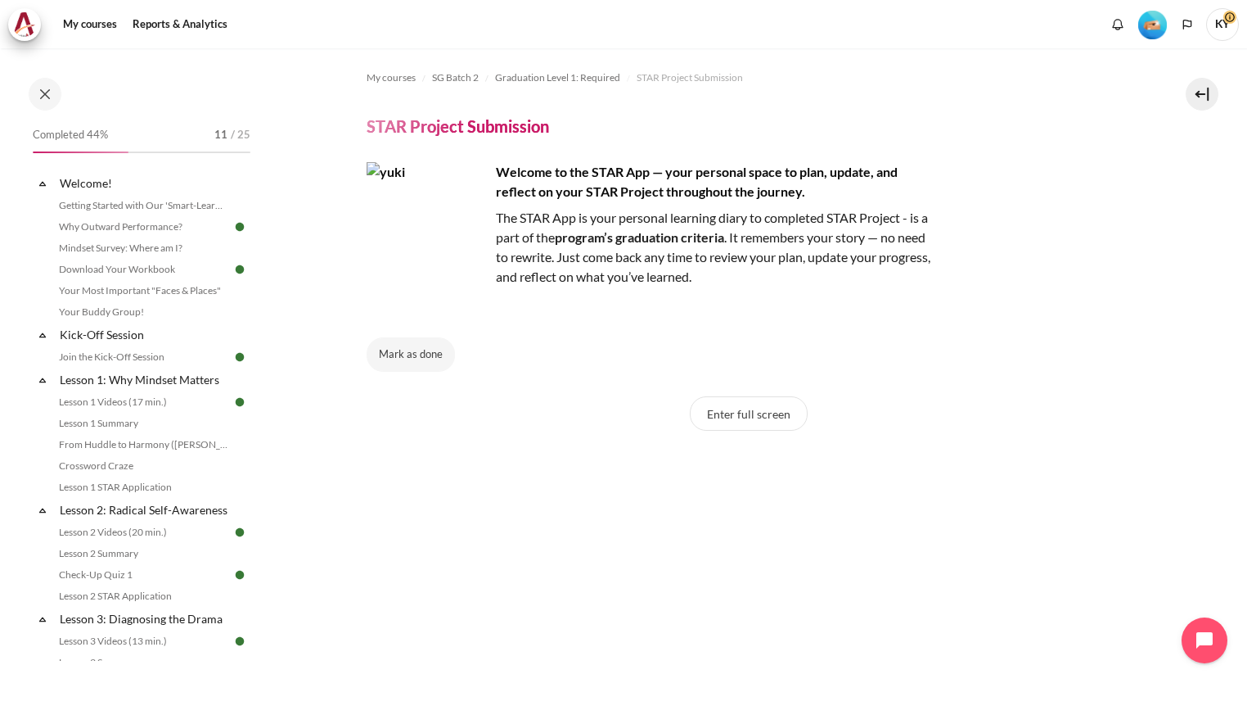
click at [1215, 16] on span "KY" at bounding box center [1222, 24] width 33 height 33
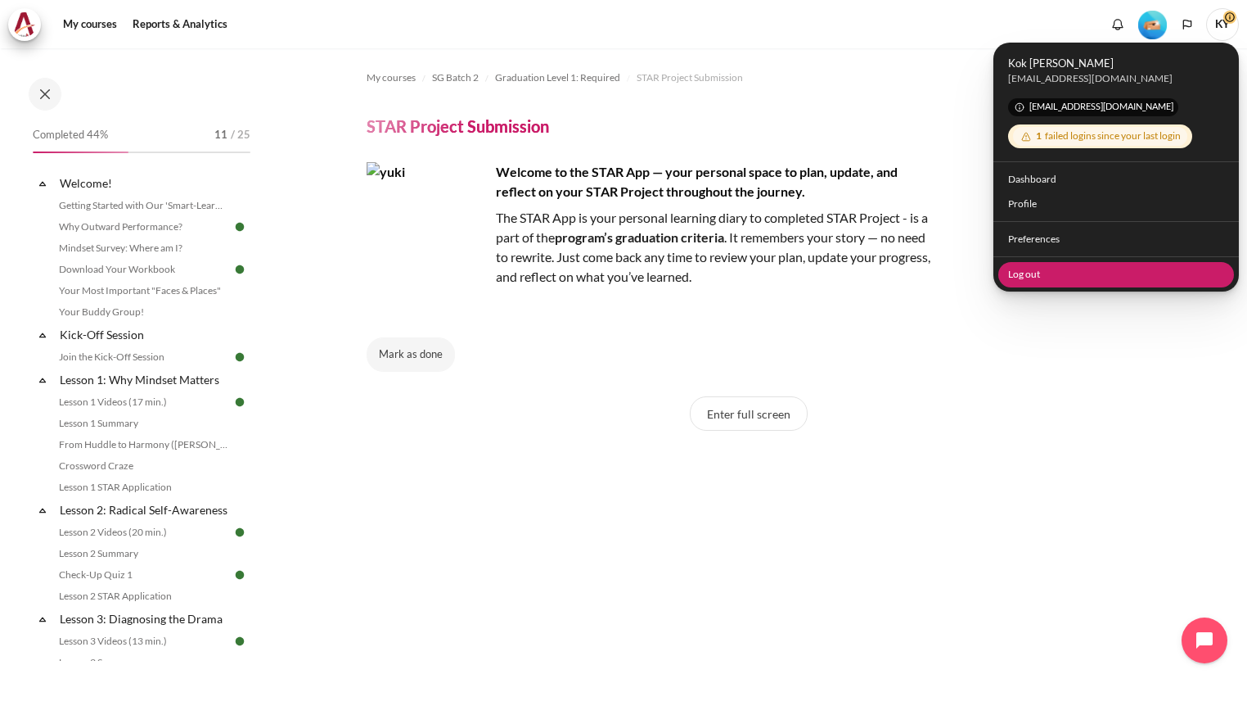
click at [1040, 278] on link "Log out" at bounding box center [1117, 273] width 237 height 25
